Goal: Information Seeking & Learning: Learn about a topic

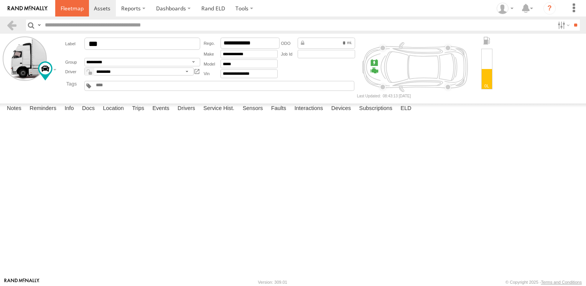
drag, startPoint x: 0, startPoint y: 0, endPoint x: 73, endPoint y: 10, distance: 73.9
click at [73, 10] on span at bounding box center [72, 8] width 23 height 7
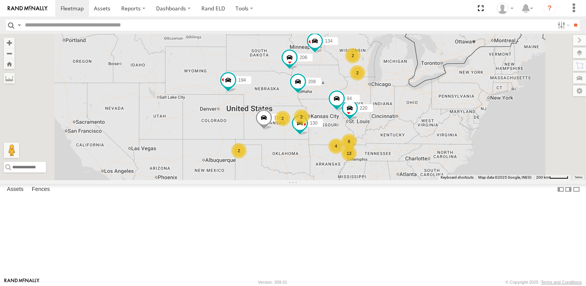
scroll to position [248, 0]
click at [0, 0] on div "178" at bounding box center [0, 0] width 0 height 0
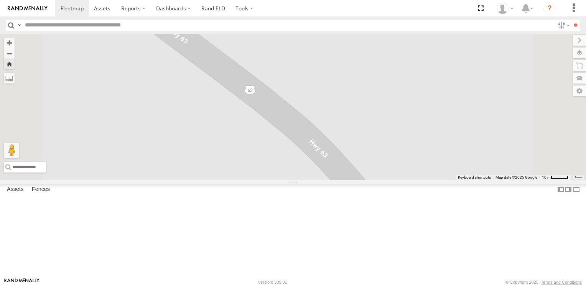
click at [0, 0] on span at bounding box center [0, 0] width 0 height 0
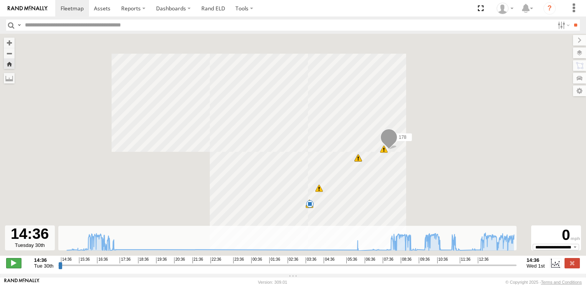
click at [12, 264] on span at bounding box center [13, 263] width 15 height 10
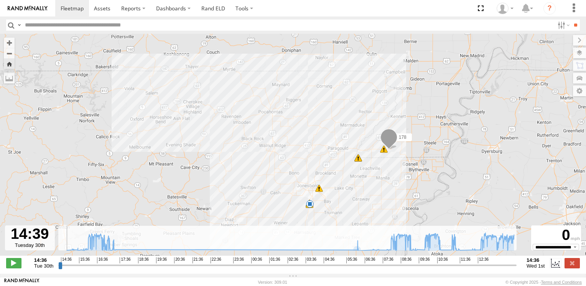
click at [267, 261] on div "**********" at bounding box center [293, 264] width 586 height 16
click at [355, 253] on icon at bounding box center [357, 250] width 6 height 6
click at [392, 246] on icon at bounding box center [393, 242] width 6 height 6
click at [451, 249] on icon at bounding box center [290, 242] width 455 height 18
click at [468, 249] on rect at bounding box center [288, 238] width 461 height 25
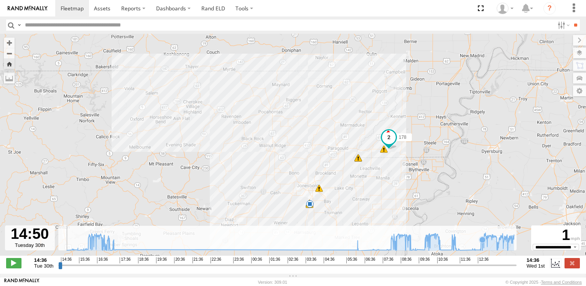
click at [482, 249] on icon at bounding box center [290, 242] width 455 height 18
click at [453, 251] on icon at bounding box center [290, 242] width 455 height 18
click at [480, 248] on icon at bounding box center [290, 242] width 455 height 18
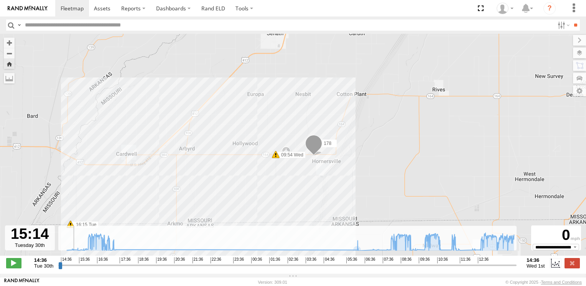
click at [314, 148] on span at bounding box center [314, 145] width 17 height 21
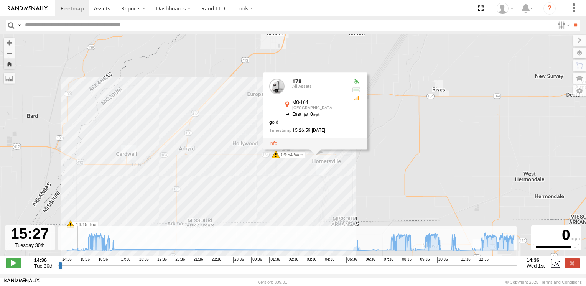
click at [325, 256] on div "178 16:15 Tue 16:15 Tue 17:19 Tue 07:09 Wed 09:54 Wed 10:38 Wed 11:29 Wed 11:32…" at bounding box center [293, 149] width 586 height 230
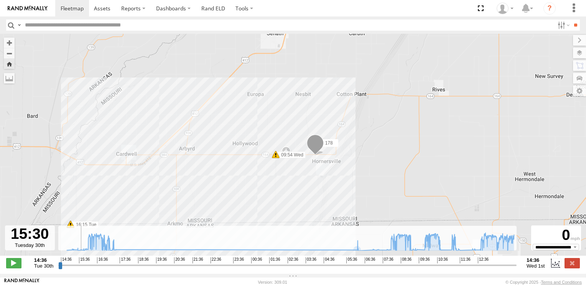
click at [539, 269] on span "Wed 1st" at bounding box center [536, 266] width 18 height 6
click at [482, 269] on input "range" at bounding box center [287, 265] width 459 height 7
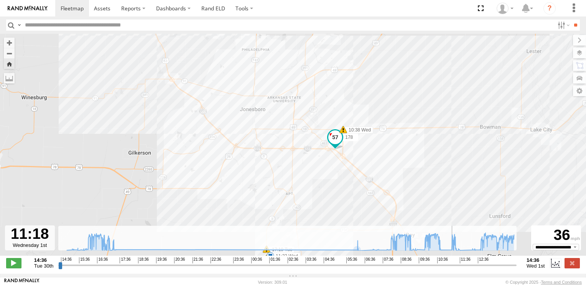
click at [453, 269] on input "range" at bounding box center [287, 265] width 459 height 7
click at [481, 268] on input "range" at bounding box center [287, 265] width 459 height 7
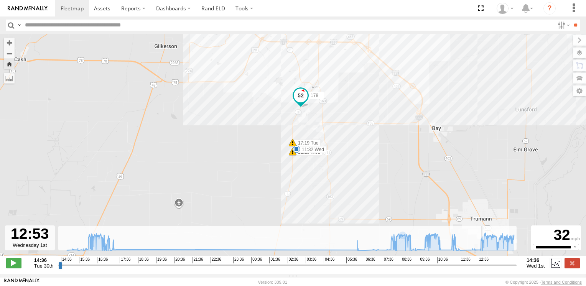
click at [291, 143] on span at bounding box center [293, 143] width 8 height 8
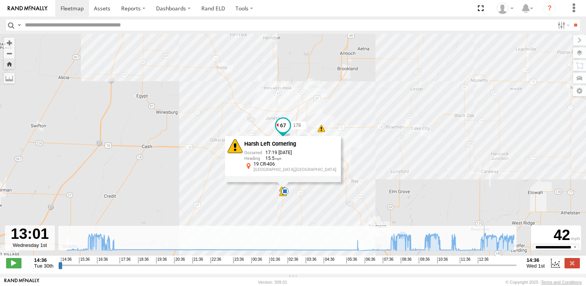
click at [283, 182] on div "Harsh Left Cornering 17:19 09/30/2025 15.5 19 CR-406 Jonesboro,AR" at bounding box center [283, 159] width 116 height 46
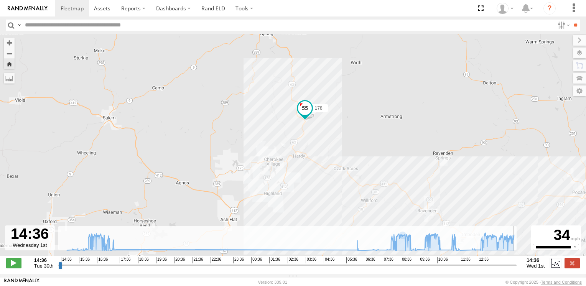
type input "**********"
click at [80, 7] on span at bounding box center [72, 8] width 23 height 7
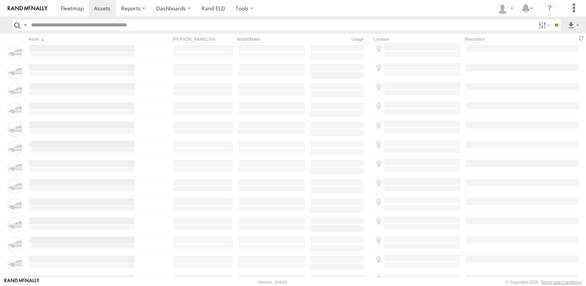
click at [83, 6] on span at bounding box center [72, 8] width 23 height 7
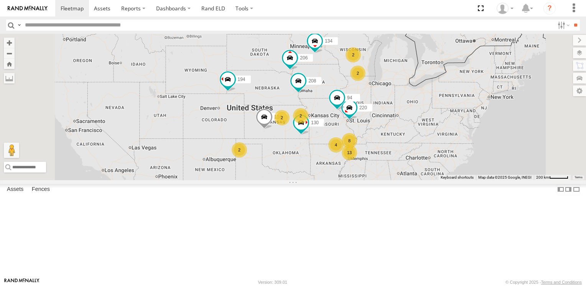
scroll to position [230, 0]
